Goal: Task Accomplishment & Management: Complete application form

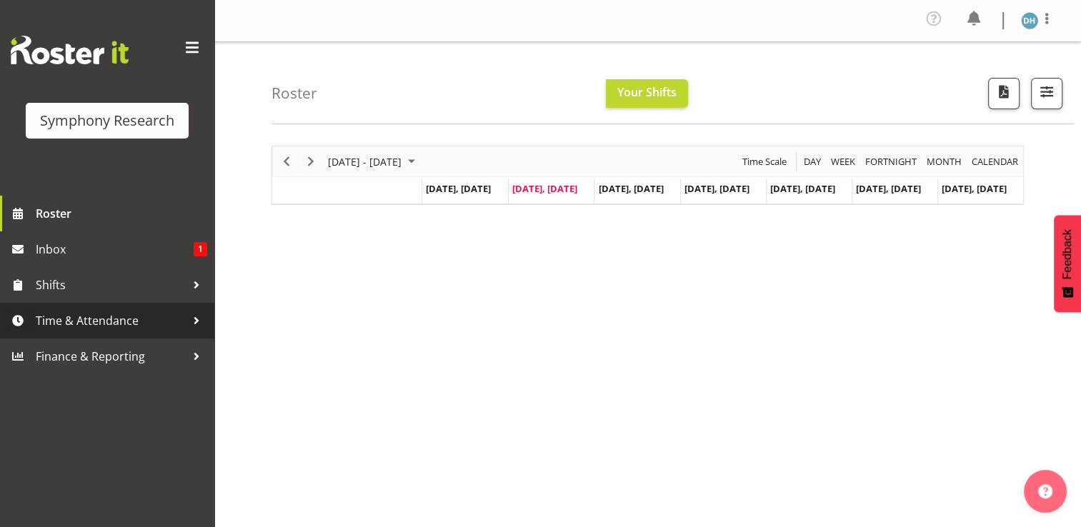
click at [94, 321] on span "Time & Attendance" at bounding box center [111, 320] width 150 height 21
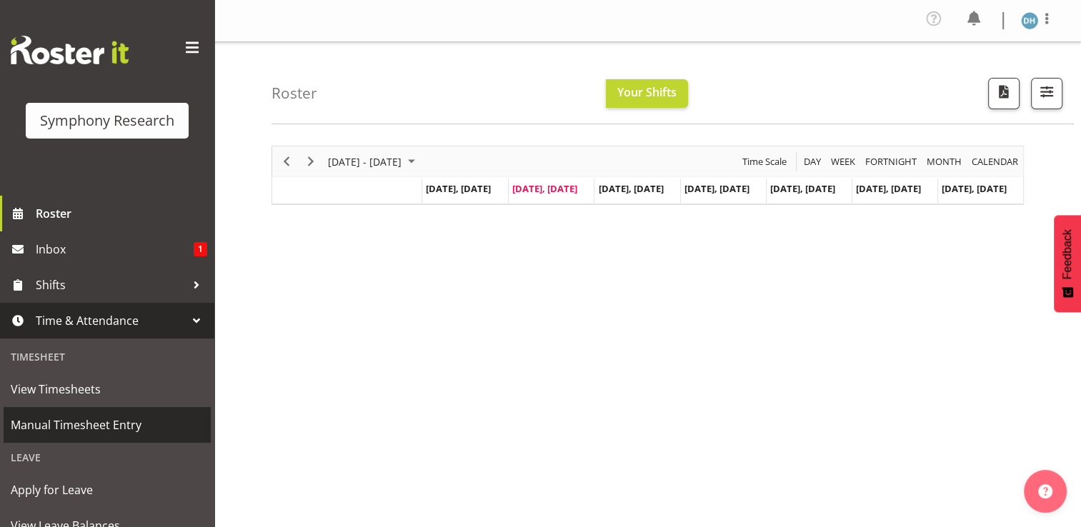
click at [54, 424] on span "Manual Timesheet Entry" at bounding box center [107, 424] width 193 height 21
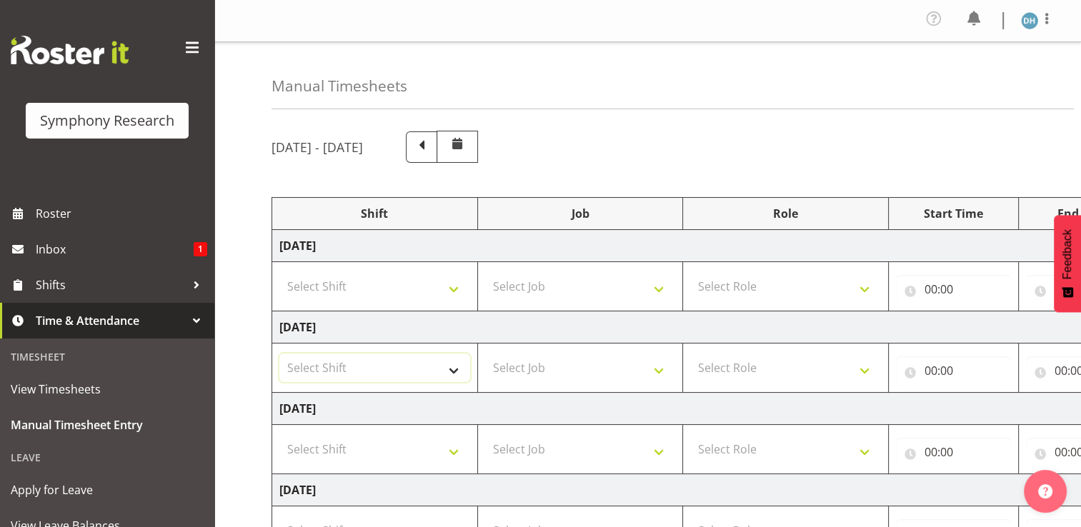
click at [332, 368] on select "Select Shift !!Weekend Residential (Roster IT Shift Label) *Business 9/10am ~ 4…" at bounding box center [374, 368] width 191 height 29
select select "48116"
click at [279, 354] on select "Select Shift !!Weekend Residential (Roster IT Shift Label) *Business 9/10am ~ 4…" at bounding box center [374, 368] width 191 height 29
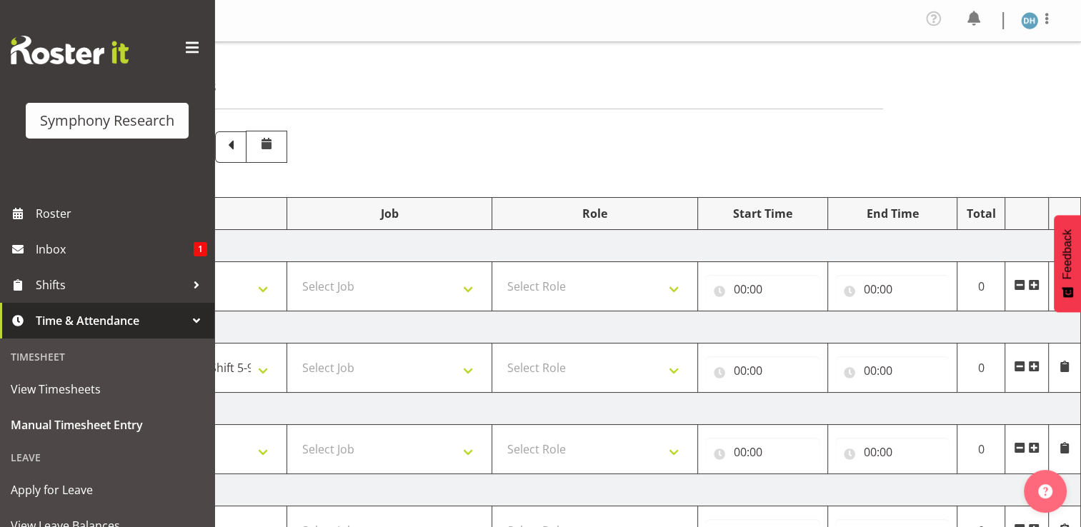
click at [1033, 364] on span at bounding box center [1033, 366] width 11 height 11
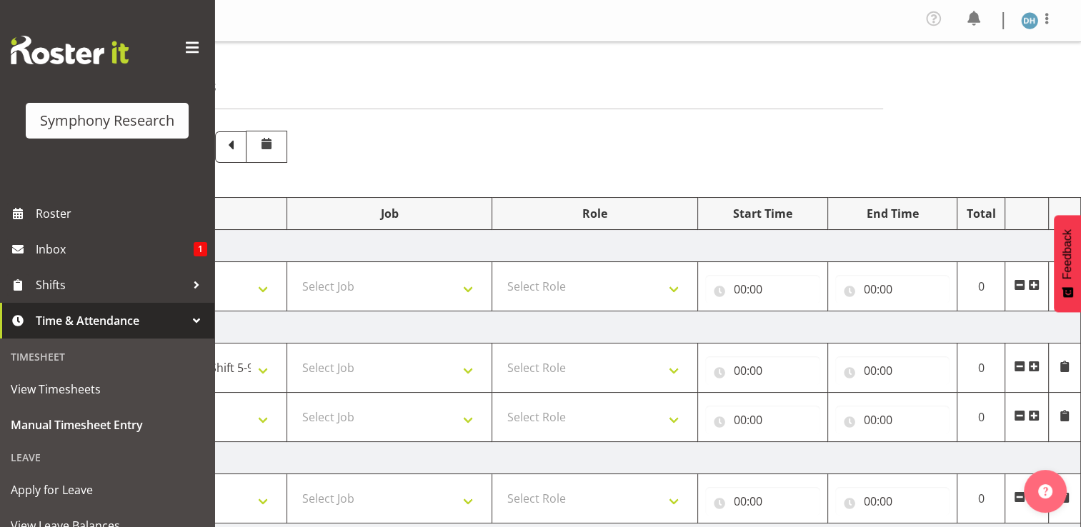
click at [1034, 413] on span at bounding box center [1033, 415] width 11 height 11
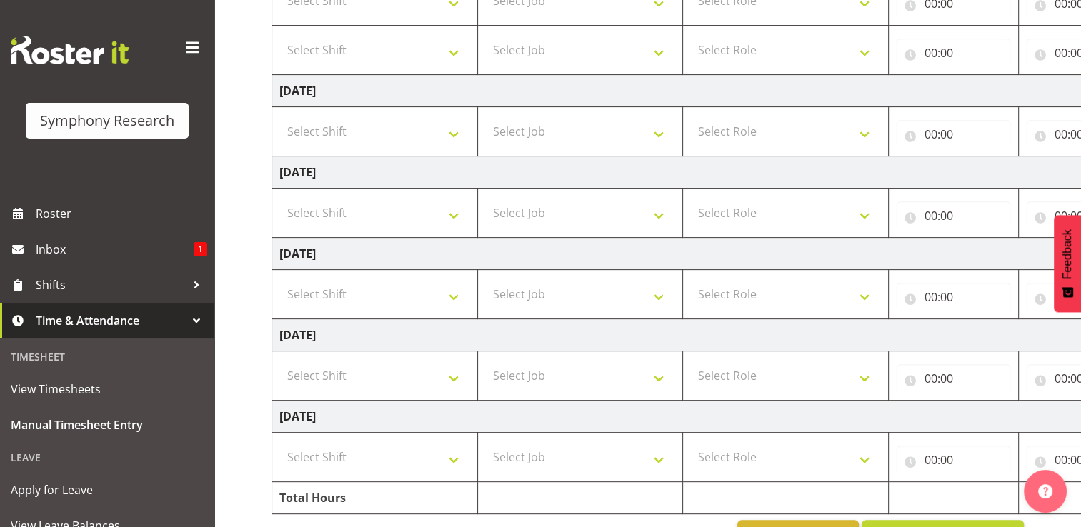
scroll to position [394, 0]
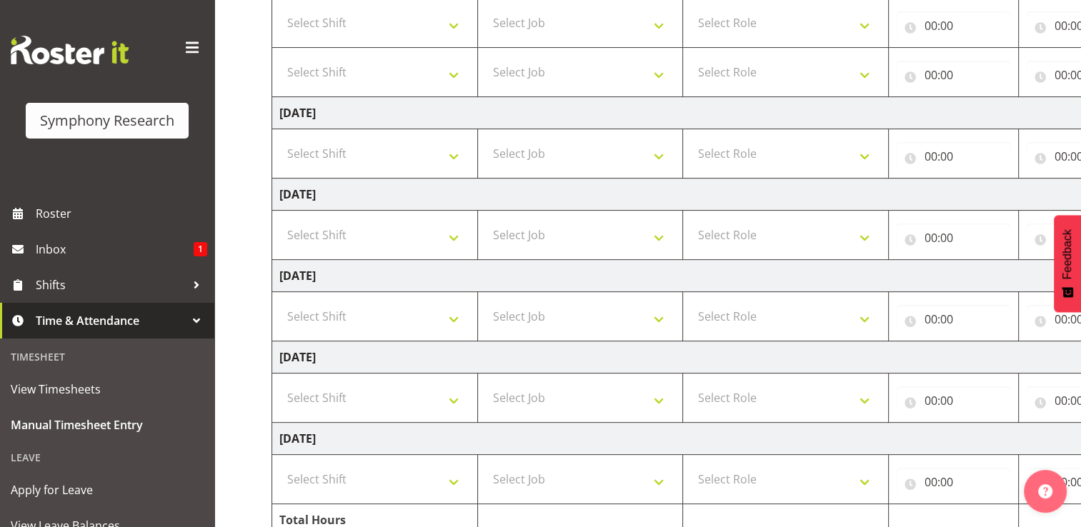
drag, startPoint x: 1078, startPoint y: 268, endPoint x: 1081, endPoint y: 238, distance: 30.1
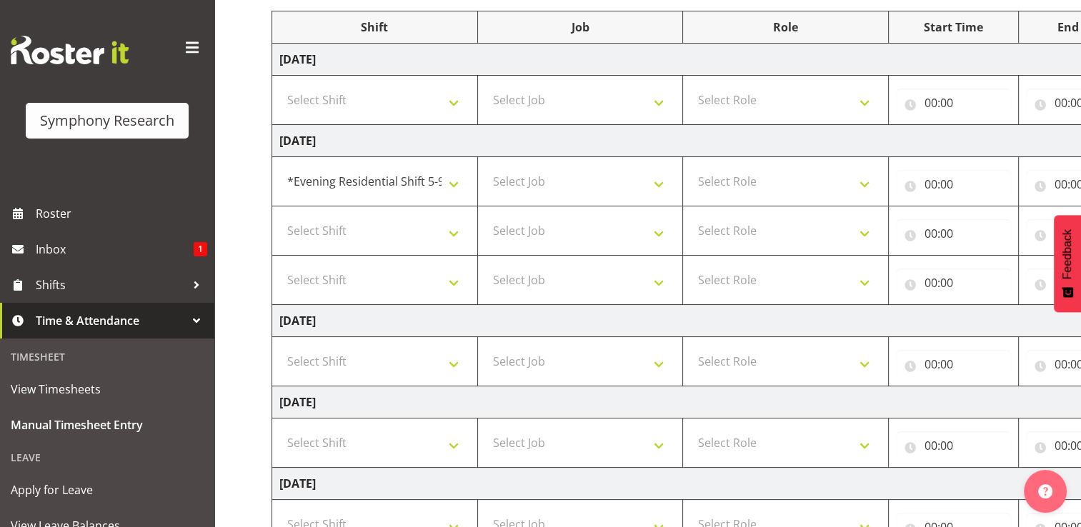
scroll to position [183, 0]
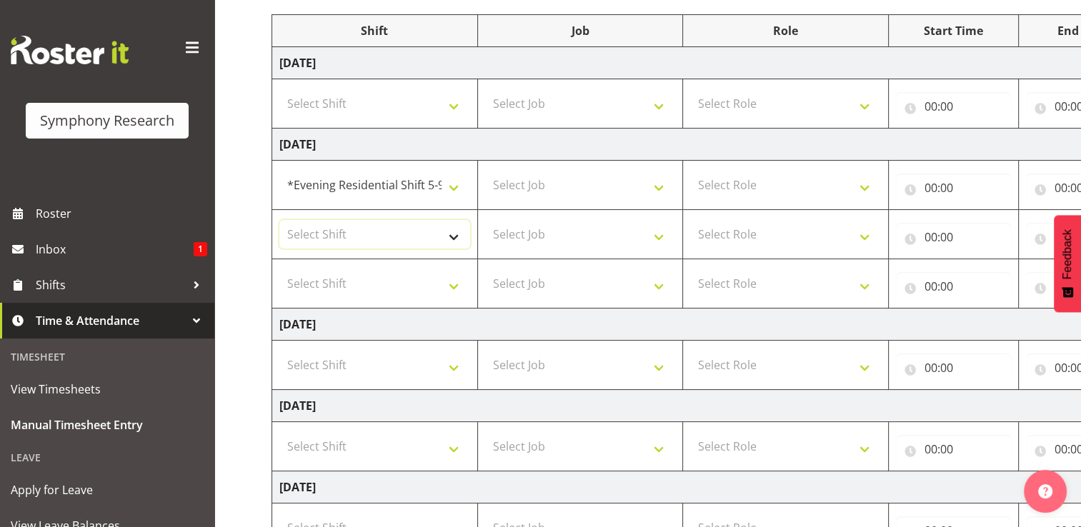
click at [452, 238] on select "Select Shift !!Weekend Residential (Roster IT Shift Label) *Business 9/10am ~ 4…" at bounding box center [374, 234] width 191 height 29
select select "48116"
click at [279, 220] on select "Select Shift !!Weekend Residential (Roster IT Shift Label) *Business 9/10am ~ 4…" at bounding box center [374, 234] width 191 height 29
click at [455, 287] on select "Select Shift !!Weekend Residential (Roster IT Shift Label) *Business 9/10am ~ 4…" at bounding box center [374, 283] width 191 height 29
select select "57511"
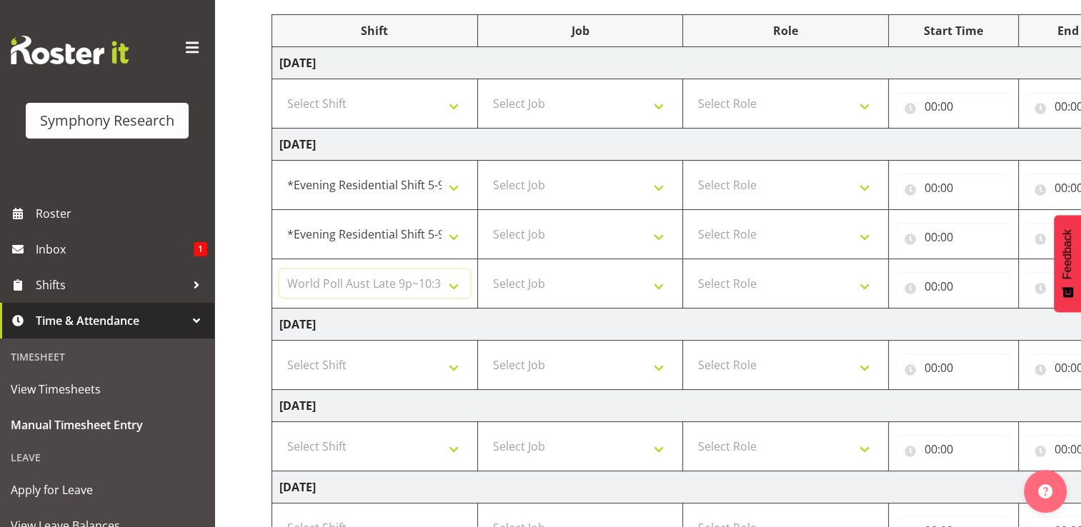
click at [279, 269] on select "Select Shift !!Weekend Residential (Roster IT Shift Label) *Business 9/10am ~ 4…" at bounding box center [374, 283] width 191 height 29
click at [663, 187] on select "Select Job 550060 IF Admin 553492 World Poll Aus Wave 2 Main 2025 553493 World …" at bounding box center [580, 185] width 191 height 29
select select "10499"
click at [485, 171] on select "Select Job 550060 IF Admin 553492 World Poll Aus Wave 2 Main 2025 553493 World …" at bounding box center [580, 185] width 191 height 29
click at [663, 228] on select "Select Job 550060 IF Admin 553492 World Poll Aus Wave 2 Main 2025 553493 World …" at bounding box center [580, 234] width 191 height 29
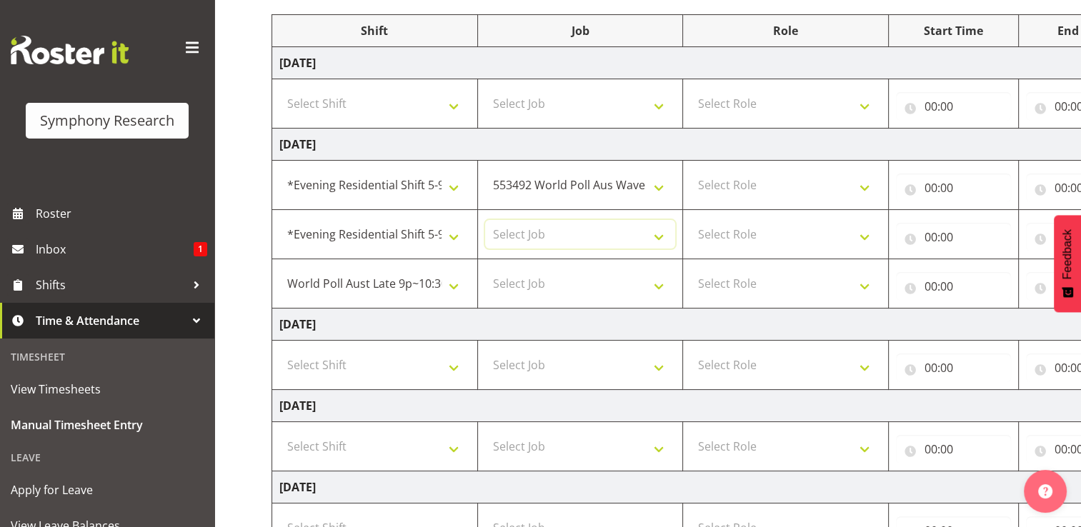
select select "10499"
click at [485, 220] on select "Select Job 550060 IF Admin 553492 World Poll Aus Wave 2 Main 2025 553493 World …" at bounding box center [580, 234] width 191 height 29
click at [657, 286] on select "Select Job 550060 IF Admin 553492 World Poll Aus Wave 2 Main 2025 553493 World …" at bounding box center [580, 283] width 191 height 29
select select "10499"
click at [485, 269] on select "Select Job 550060 IF Admin 553492 World Poll Aus Wave 2 Main 2025 553493 World …" at bounding box center [580, 283] width 191 height 29
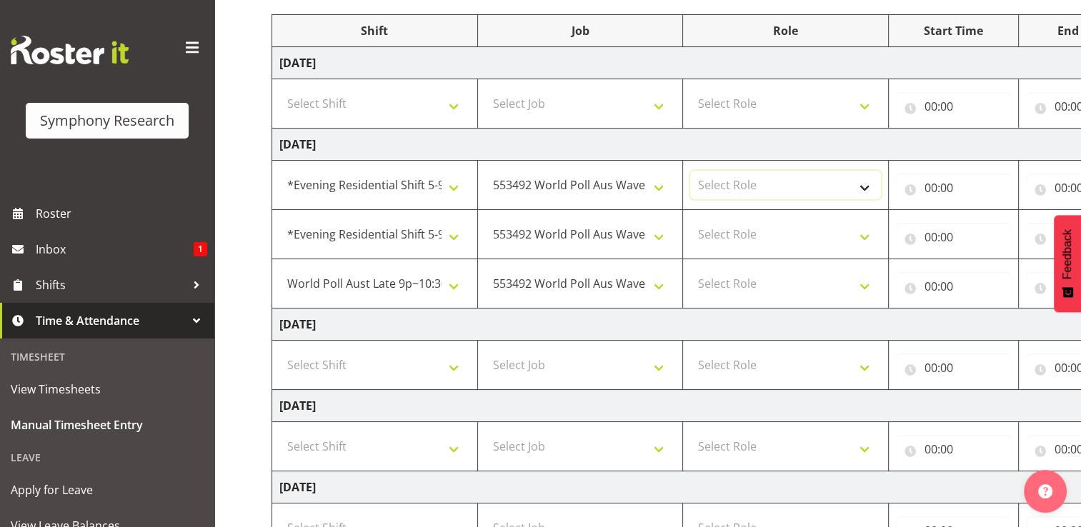
click at [866, 186] on select "Select Role Briefing Interviewing" at bounding box center [785, 185] width 191 height 29
select select "297"
click at [690, 171] on select "Select Role Briefing Interviewing" at bounding box center [785, 185] width 191 height 29
click at [865, 234] on select "Select Role Briefing Interviewing" at bounding box center [785, 234] width 191 height 29
select select "47"
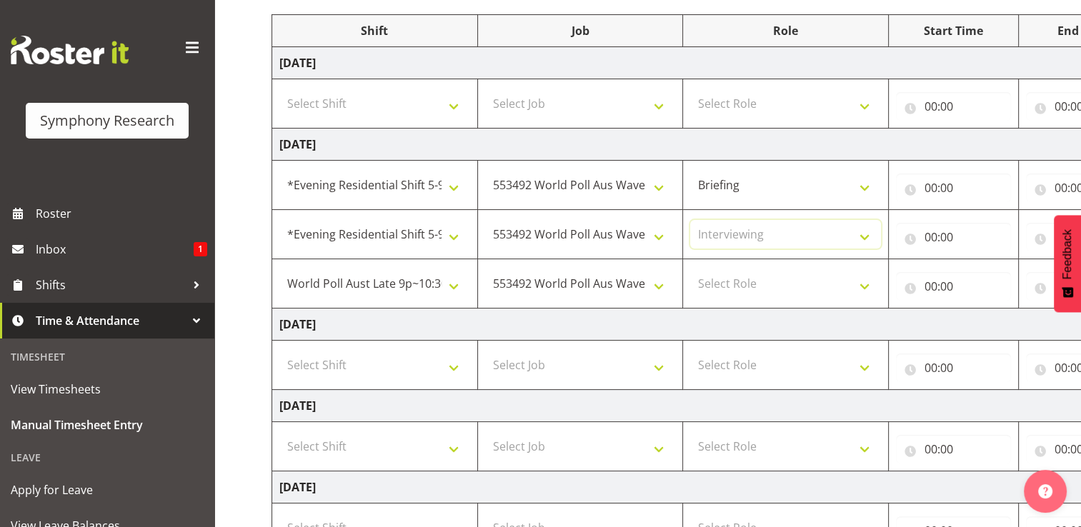
click at [690, 220] on select "Select Role Briefing Interviewing" at bounding box center [785, 234] width 191 height 29
drag, startPoint x: 865, startPoint y: 281, endPoint x: 854, endPoint y: 288, distance: 12.5
click at [865, 281] on select "Select Role Briefing Interviewing" at bounding box center [785, 283] width 191 height 29
select select "47"
click at [690, 269] on select "Select Role Briefing Interviewing" at bounding box center [785, 283] width 191 height 29
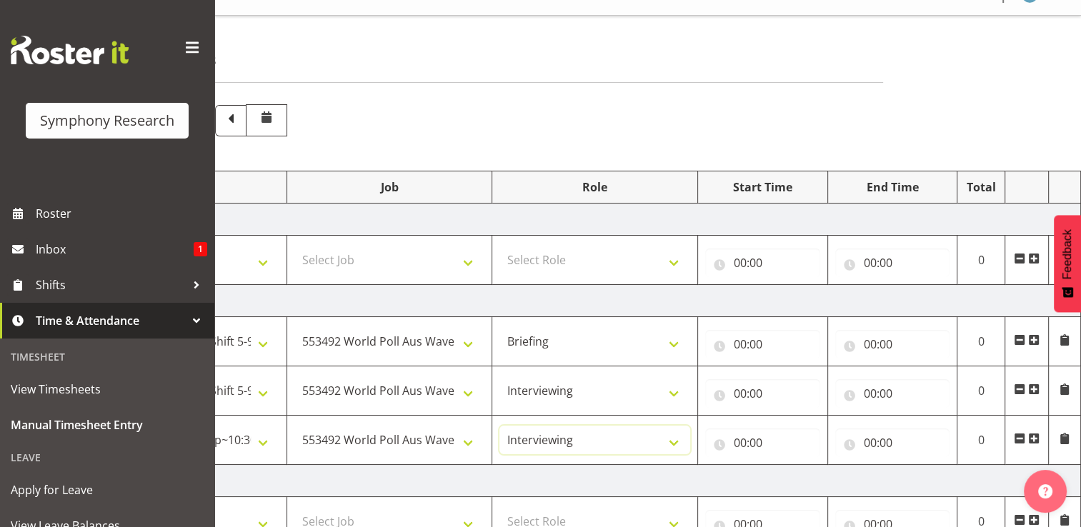
scroll to position [23, 0]
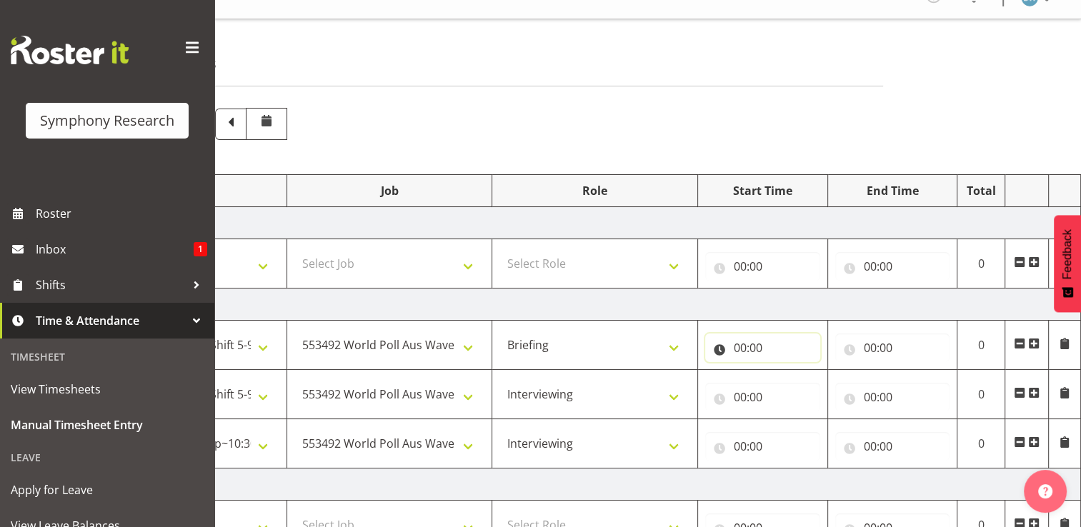
click at [751, 347] on input "00:00" at bounding box center [762, 348] width 115 height 29
click at [800, 384] on select "00 01 02 03 04 05 06 07 08 09 10 11 12 13 14 15 16 17 18 19 20 21 22 23" at bounding box center [802, 385] width 32 height 29
select select "17"
click at [786, 371] on select "00 01 02 03 04 05 06 07 08 09 10 11 12 13 14 15 16 17 18 19 20 21 22 23" at bounding box center [802, 385] width 32 height 29
type input "17:00"
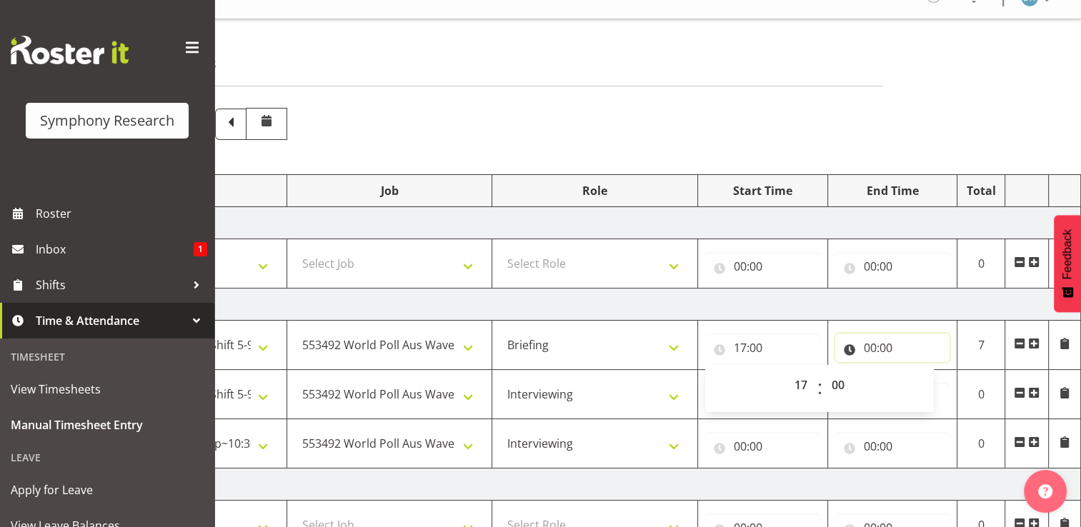
click at [880, 351] on input "00:00" at bounding box center [892, 348] width 115 height 29
click at [933, 385] on select "00 01 02 03 04 05 06 07 08 09 10 11 12 13 14 15 16 17 18 19 20 21 22 23" at bounding box center [932, 385] width 32 height 29
select select "17"
click at [916, 371] on select "00 01 02 03 04 05 06 07 08 09 10 11 12 13 14 15 16 17 18 19 20 21 22 23" at bounding box center [932, 385] width 32 height 29
type input "17:00"
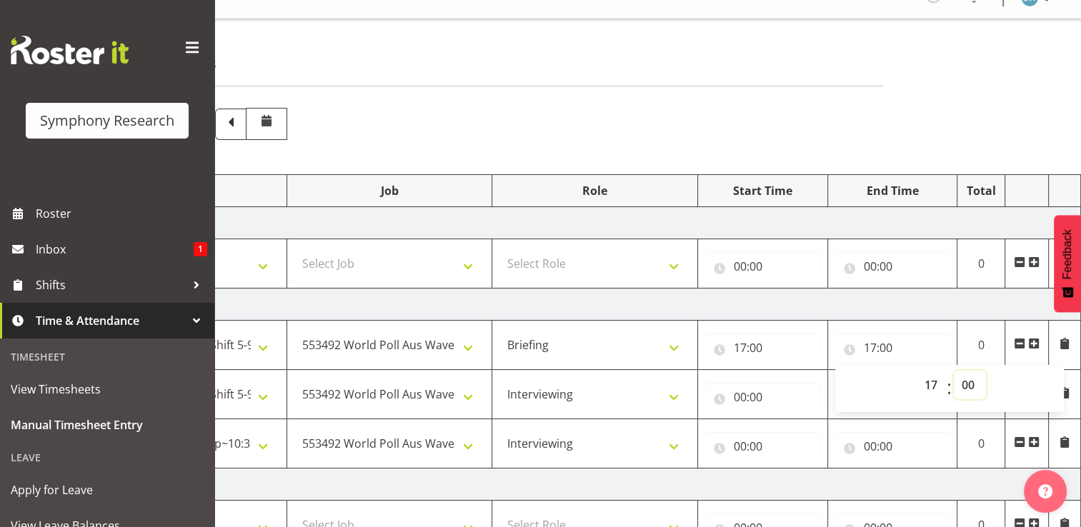
click at [968, 384] on select "00 01 02 03 04 05 06 07 08 09 10 11 12 13 14 15 16 17 18 19 20 21 22 23 24 25 2…" at bounding box center [969, 385] width 32 height 29
select select "5"
click at [953, 371] on select "00 01 02 03 04 05 06 07 08 09 10 11 12 13 14 15 16 17 18 19 20 21 22 23 24 25 2…" at bounding box center [969, 385] width 32 height 29
type input "17:05"
click at [749, 389] on input "00:00" at bounding box center [762, 397] width 115 height 29
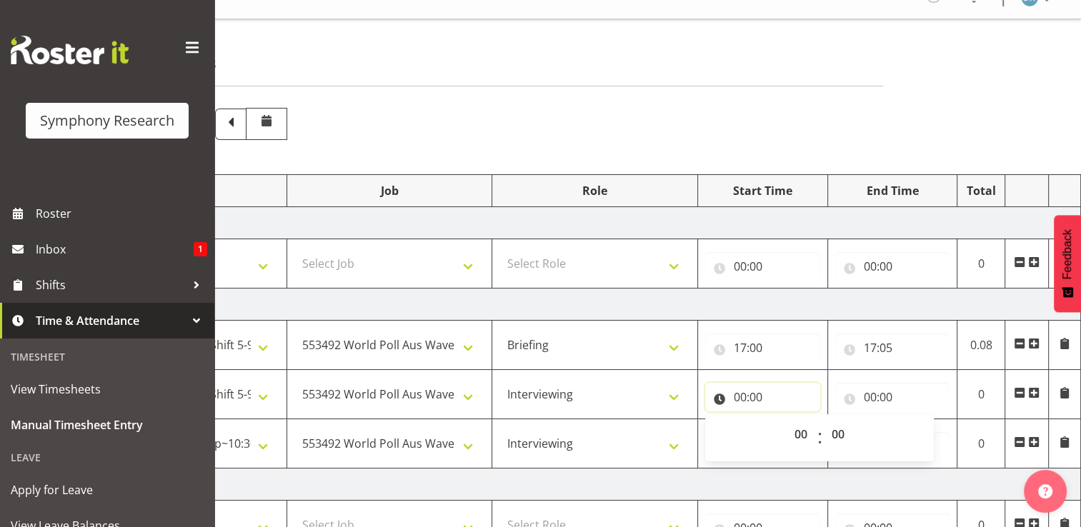
click at [754, 397] on input "00:00" at bounding box center [762, 397] width 115 height 29
click at [737, 399] on input "00:00" at bounding box center [762, 397] width 115 height 29
click at [800, 430] on select "00 01 02 03 04 05 06 07 08 09 10 11 12 13 14 15 16 17 18 19 20 21 22 23" at bounding box center [802, 434] width 32 height 29
select select "17"
click at [786, 420] on select "00 01 02 03 04 05 06 07 08 09 10 11 12 13 14 15 16 17 18 19 20 21 22 23" at bounding box center [802, 434] width 32 height 29
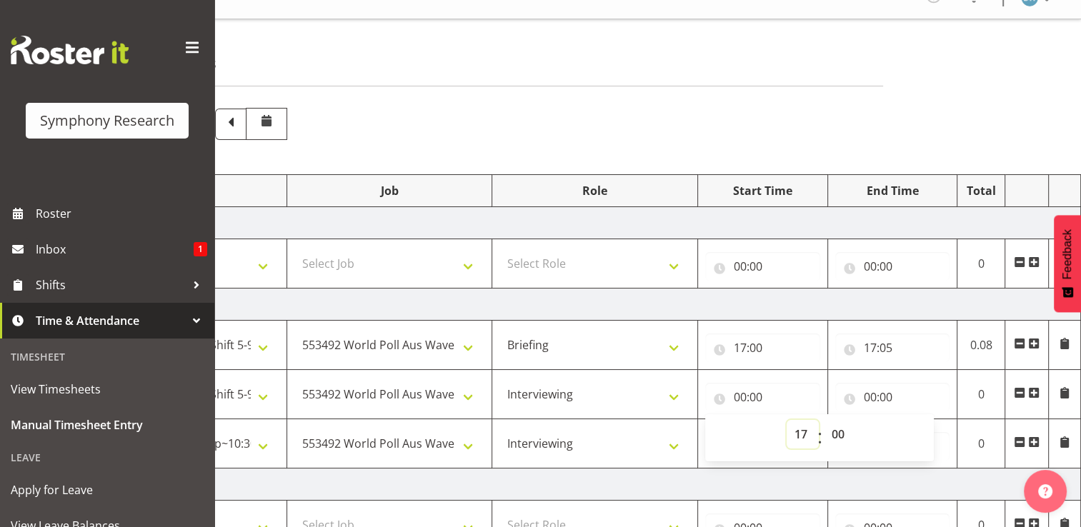
type input "17:00"
click at [842, 434] on select "00 01 02 03 04 05 06 07 08 09 10 11 12 13 14 15 16 17 18 19 20 21 22 23 24 25 2…" at bounding box center [840, 434] width 32 height 29
select select "5"
click at [824, 420] on select "00 01 02 03 04 05 06 07 08 09 10 11 12 13 14 15 16 17 18 19 20 21 22 23 24 25 2…" at bounding box center [840, 434] width 32 height 29
type input "17:05"
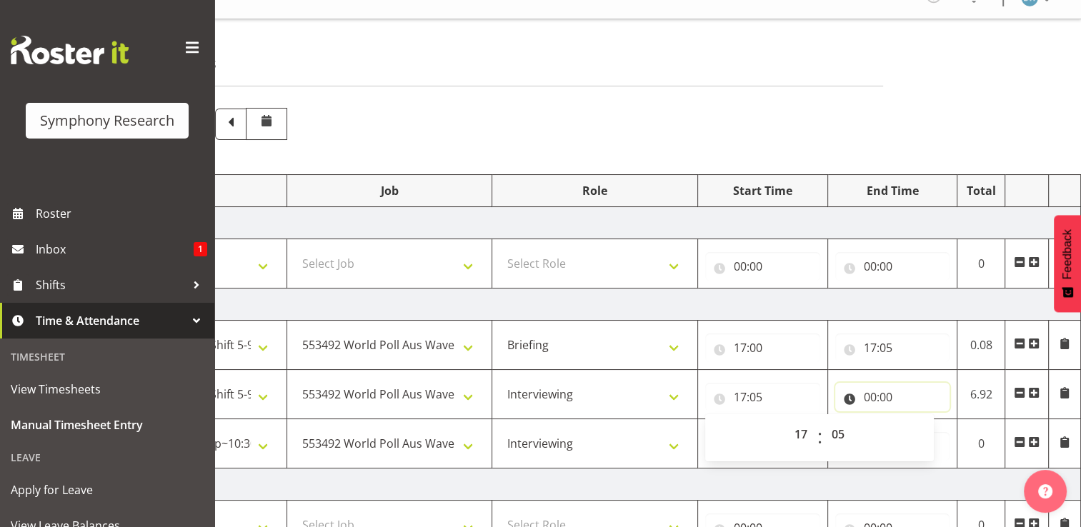
click at [884, 393] on input "00:00" at bounding box center [892, 397] width 115 height 29
click at [928, 436] on select "00 01 02 03 04 05 06 07 08 09 10 11 12 13 14 15 16 17 18 19 20 21 22 23" at bounding box center [932, 434] width 32 height 29
select select "19"
click at [916, 420] on select "00 01 02 03 04 05 06 07 08 09 10 11 12 13 14 15 16 17 18 19 20 21 22 23" at bounding box center [932, 434] width 32 height 29
type input "19:00"
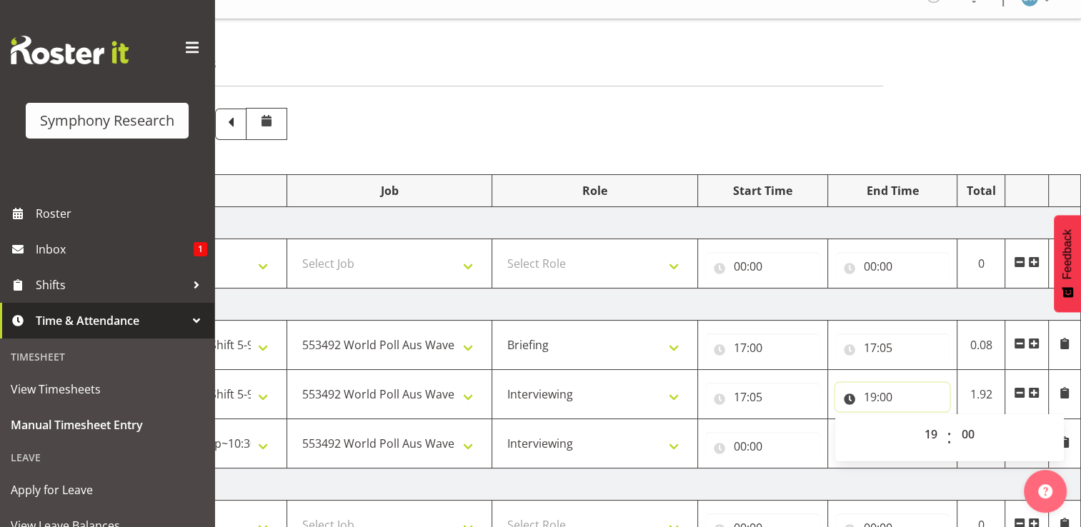
click at [880, 396] on input "19:00" at bounding box center [892, 397] width 115 height 29
click at [888, 397] on input "19:00" at bounding box center [892, 397] width 115 height 29
click at [973, 434] on select "00 01 02 03 04 05 06 07 08 09 10 11 12 13 14 15 16 17 18 19 20 21 22 23 24 25 2…" at bounding box center [969, 434] width 32 height 29
select select "45"
click at [953, 420] on select "00 01 02 03 04 05 06 07 08 09 10 11 12 13 14 15 16 17 18 19 20 21 22 23 24 25 2…" at bounding box center [969, 434] width 32 height 29
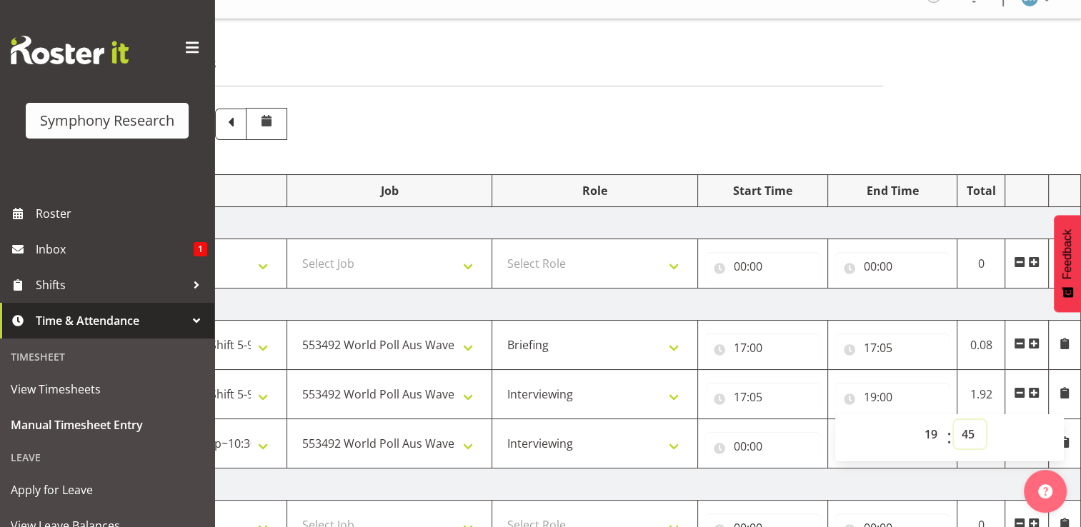
type input "19:45"
click at [749, 447] on input "00:00" at bounding box center [762, 446] width 115 height 29
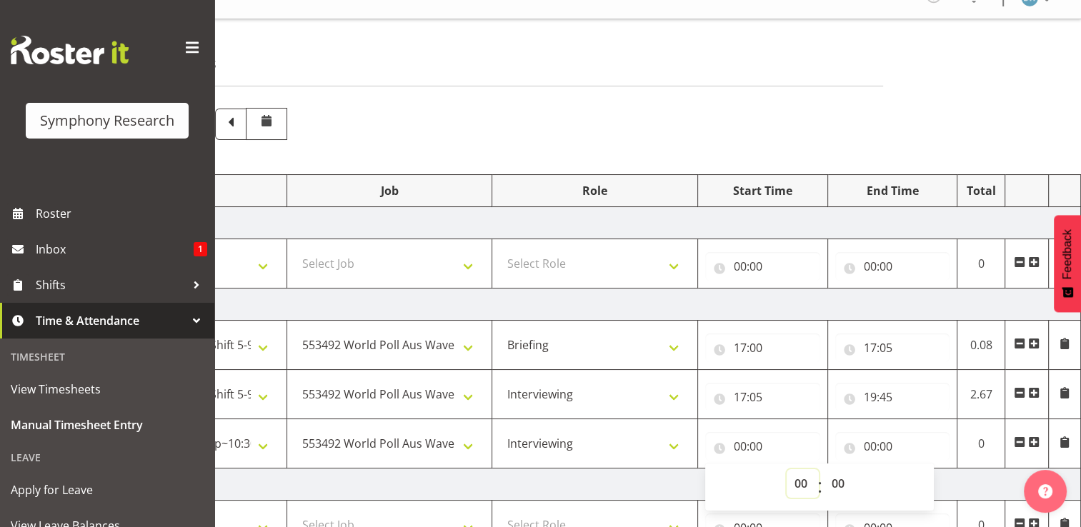
click at [807, 481] on select "00 01 02 03 04 05 06 07 08 09 10 11 12 13 14 15 16 17 18 19 20 21 22 23" at bounding box center [802, 483] width 32 height 29
select select "20"
click at [786, 469] on select "00 01 02 03 04 05 06 07 08 09 10 11 12 13 14 15 16 17 18 19 20 21 22 23" at bounding box center [802, 483] width 32 height 29
type input "20:00"
click at [838, 482] on select "00 01 02 03 04 05 06 07 08 09 10 11 12 13 14 15 16 17 18 19 20 21 22 23 24 25 2…" at bounding box center [840, 483] width 32 height 29
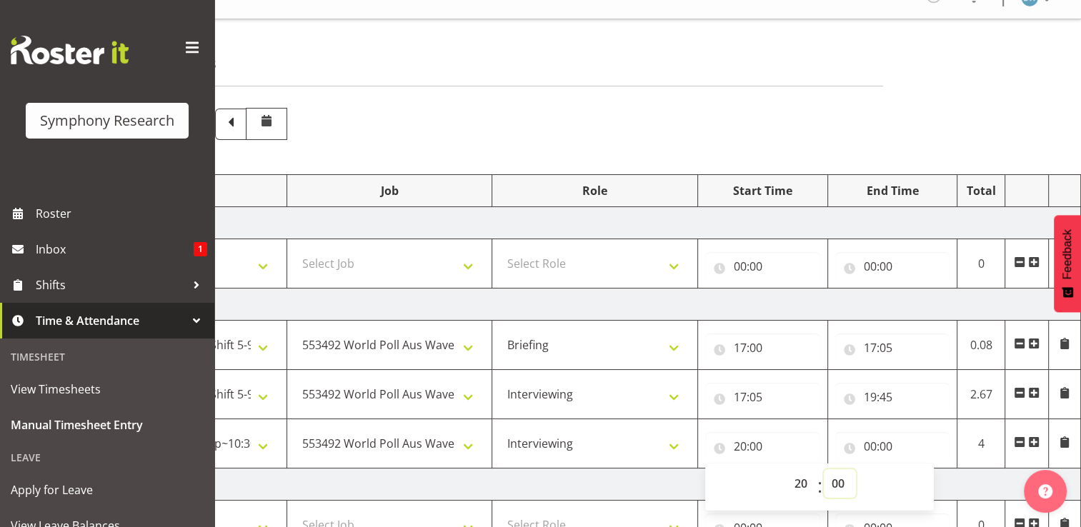
select select "15"
click at [824, 469] on select "00 01 02 03 04 05 06 07 08 09 10 11 12 13 14 15 16 17 18 19 20 21 22 23 24 25 2…" at bounding box center [840, 483] width 32 height 29
type input "20:15"
click at [886, 444] on input "00:00" at bounding box center [892, 446] width 115 height 29
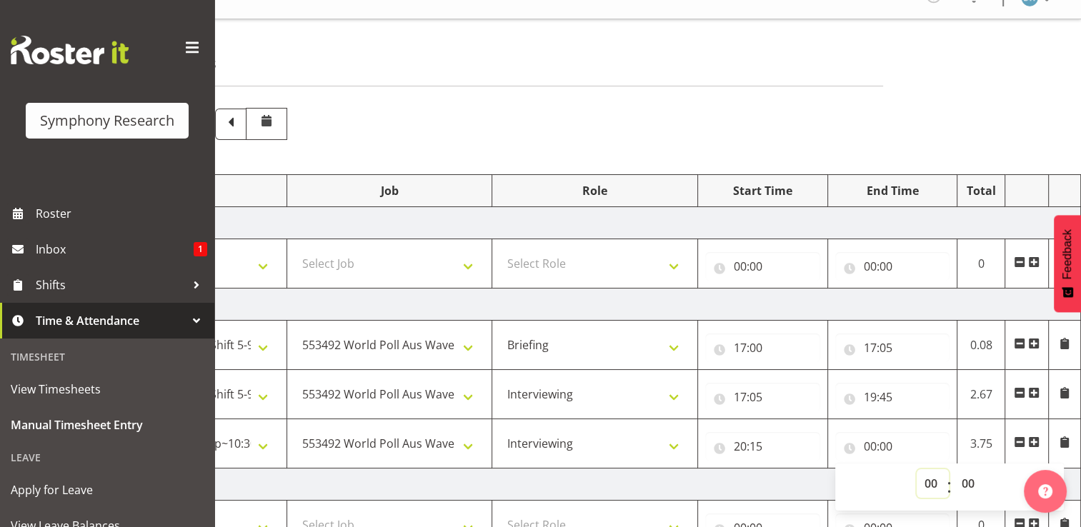
click at [930, 484] on select "00 01 02 03 04 05 06 07 08 09 10 11 12 13 14 15 16 17 18 19 20 21 22 23" at bounding box center [932, 483] width 32 height 29
select select "22"
click at [916, 469] on select "00 01 02 03 04 05 06 07 08 09 10 11 12 13 14 15 16 17 18 19 20 21 22 23" at bounding box center [932, 483] width 32 height 29
type input "22:00"
click at [971, 481] on select "00 01 02 03 04 05 06 07 08 09 10 11 12 13 14 15 16 17 18 19 20 21 22 23 24 25 2…" at bounding box center [969, 483] width 32 height 29
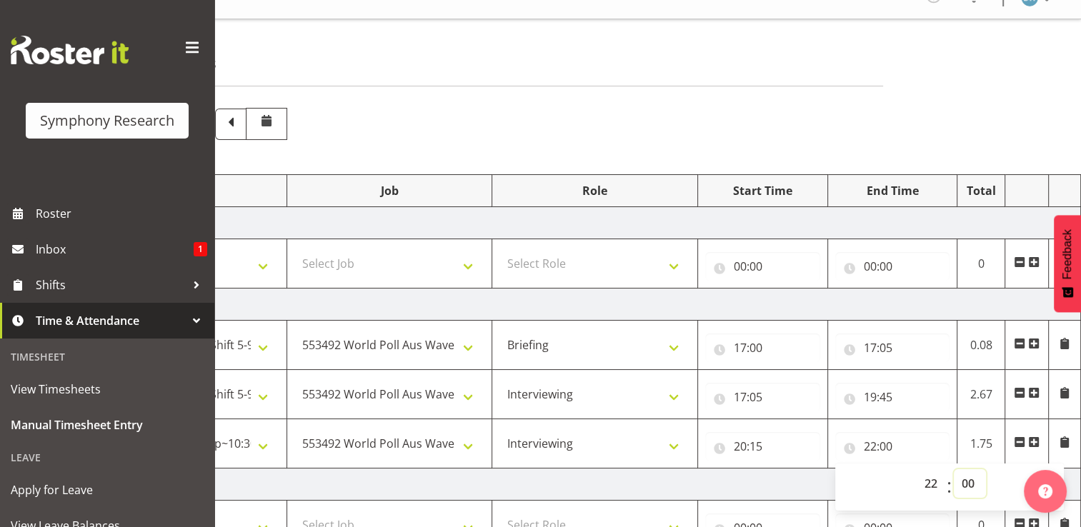
select select "30"
click at [953, 469] on select "00 01 02 03 04 05 06 07 08 09 10 11 12 13 14 15 16 17 18 19 20 21 22 23 24 25 2…" at bounding box center [969, 483] width 32 height 29
type input "22:30"
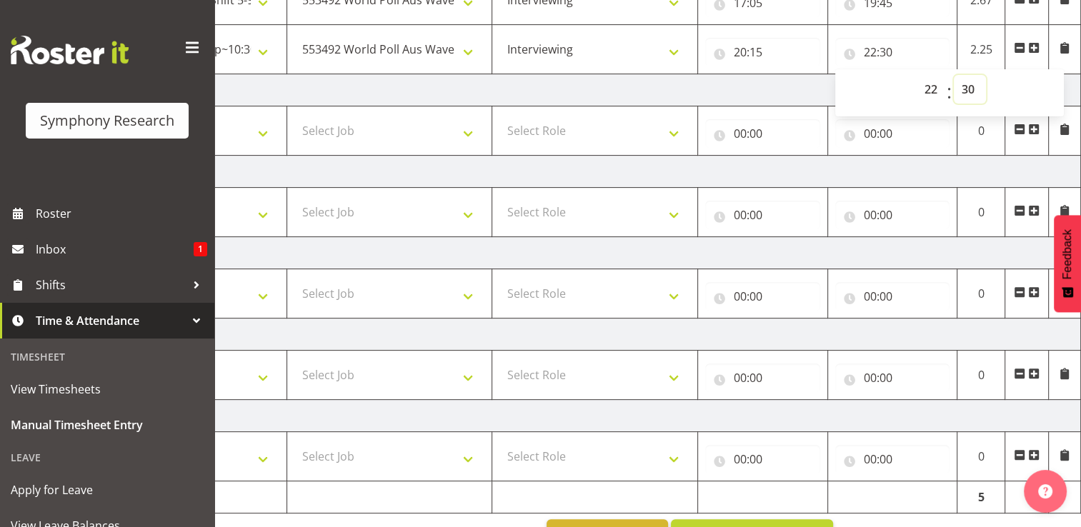
scroll to position [459, 0]
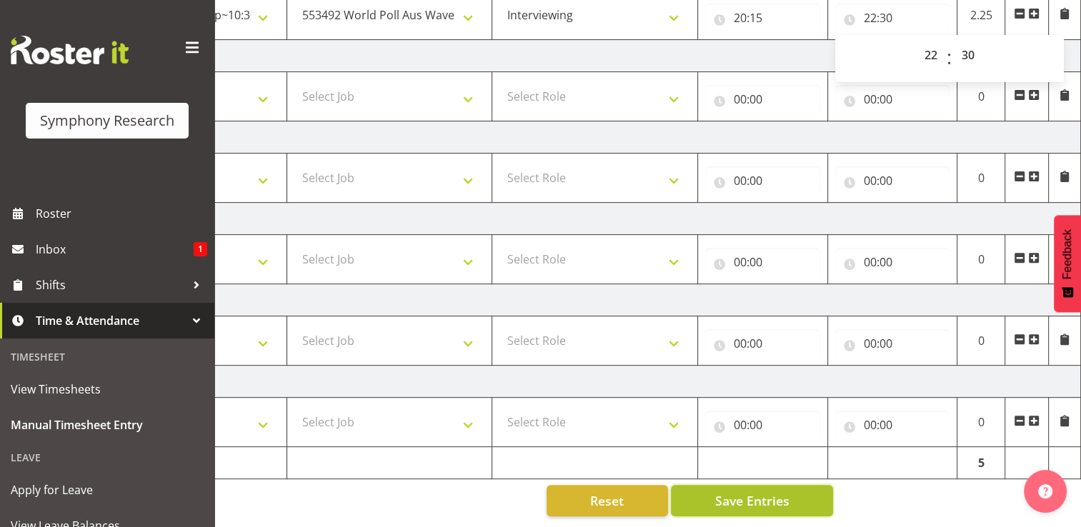
click at [754, 491] on span "Save Entries" at bounding box center [751, 500] width 74 height 19
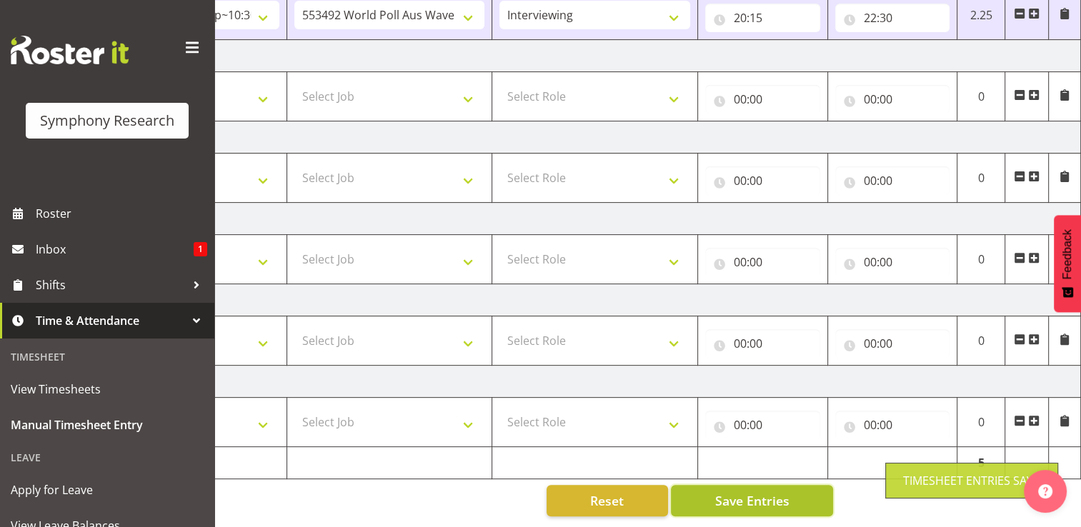
click at [754, 491] on span "Save Entries" at bounding box center [751, 500] width 74 height 19
